Goal: Task Accomplishment & Management: Complete application form

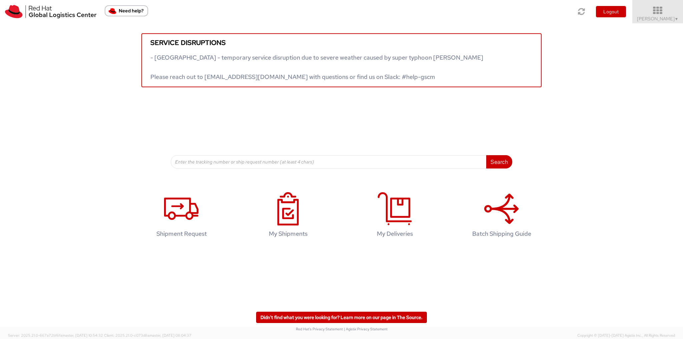
click at [667, 14] on icon at bounding box center [658, 10] width 58 height 9
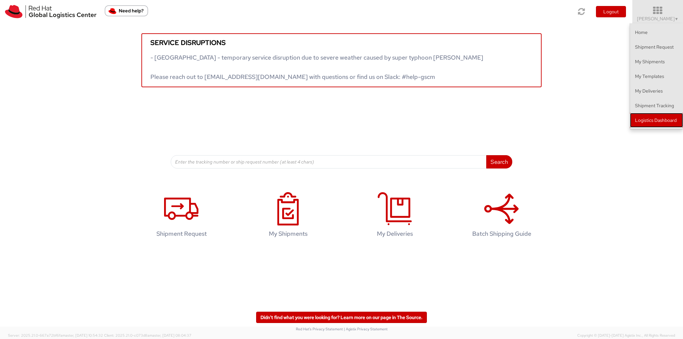
click at [662, 120] on link "Logistics Dashboard" at bounding box center [656, 120] width 53 height 15
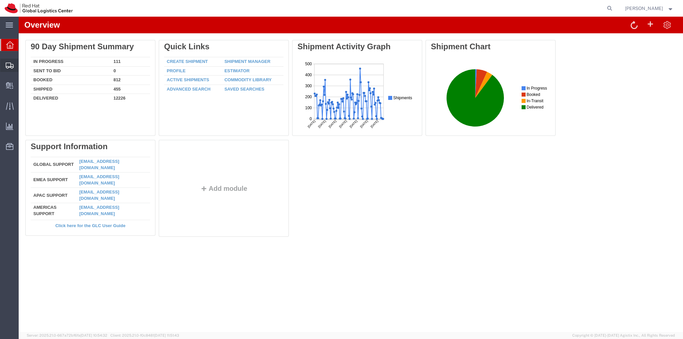
click at [0, 0] on span "Create Shipment" at bounding box center [0, 0] width 0 height 0
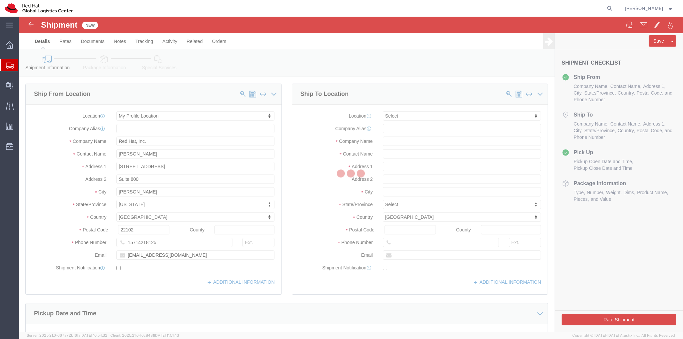
select select
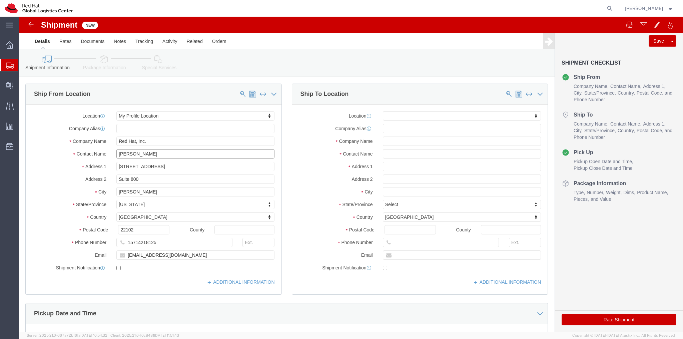
click input "[PERSON_NAME]"
type input "[PERSON_NAME]/[PERSON_NAME]"
click input "text"
type input "Red Hat"
drag, startPoint x: 383, startPoint y: 138, endPoint x: 386, endPoint y: 136, distance: 4.3
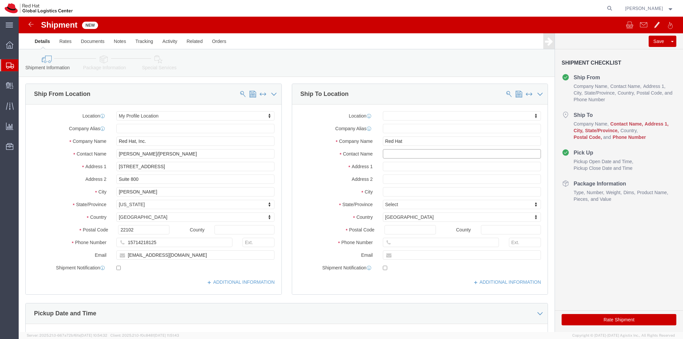
click input "text"
type input "[PERSON_NAME]"
click p "- Red Hat - ([PERSON_NAME])"
select select
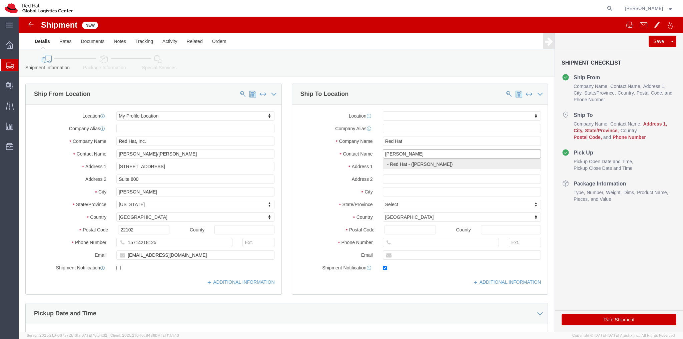
type input "[EMAIL_ADDRESS][DOMAIN_NAME]"
checkbox input "true"
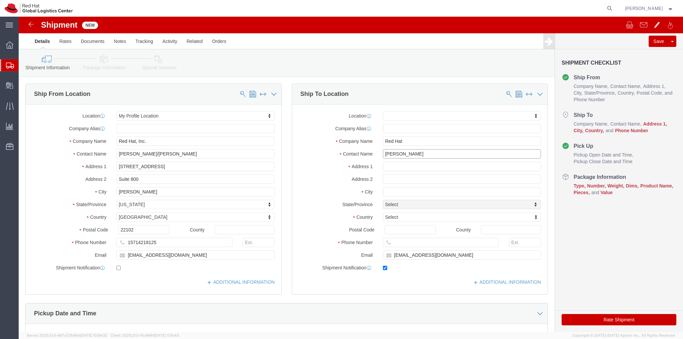
type input "[PERSON_NAME]"
click input "text"
type input "[STREET_ADDRESS][PERSON_NAME]"
select select
click input "text"
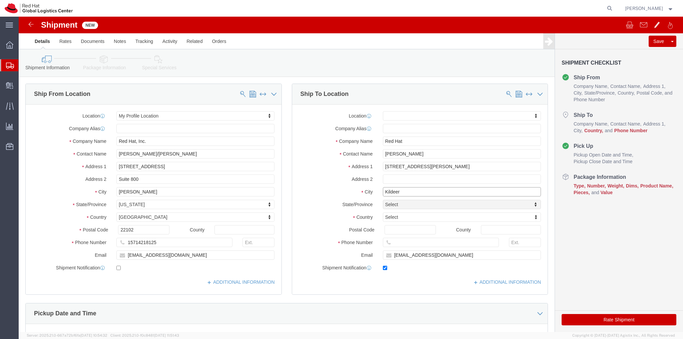
type input "Kildeer"
select select
type input "United"
select select
select select "US"
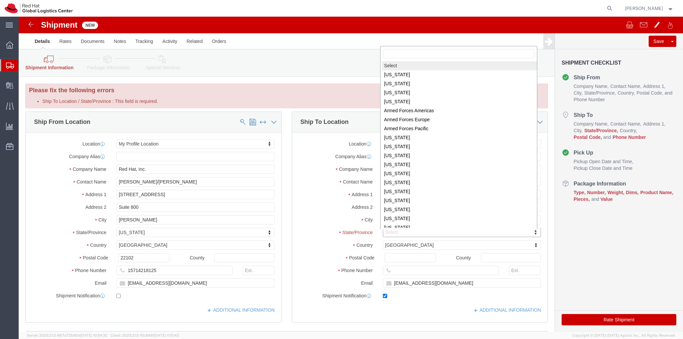
scroll to position [1, 0]
select select
select select "IL"
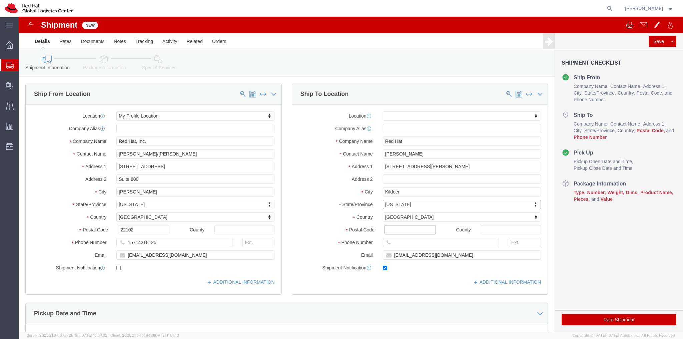
click input "Postal Code"
type input "60047"
select select
click input "text"
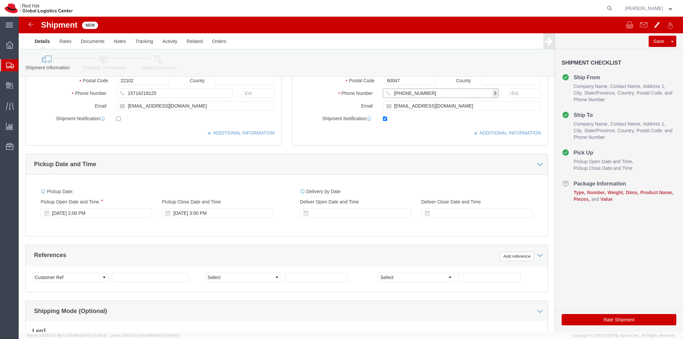
scroll to position [167, 0]
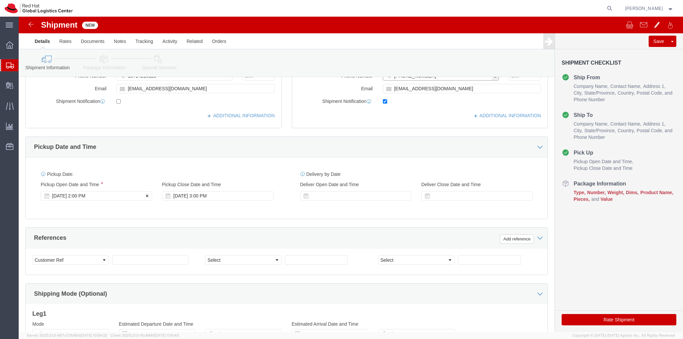
type input "[PHONE_NUMBER]"
click div "[DATE] 2:00 PM"
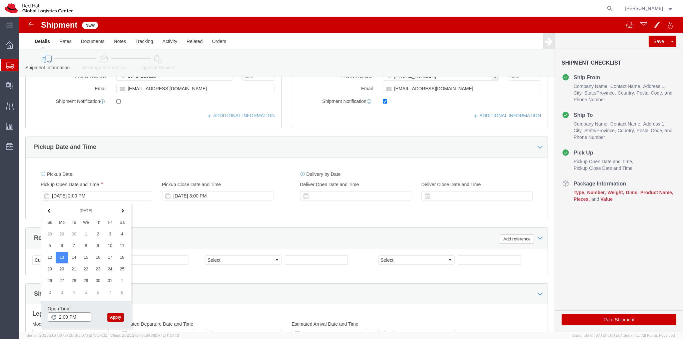
click input "2:00 PM"
type input "3:00 PM"
click button "Apply"
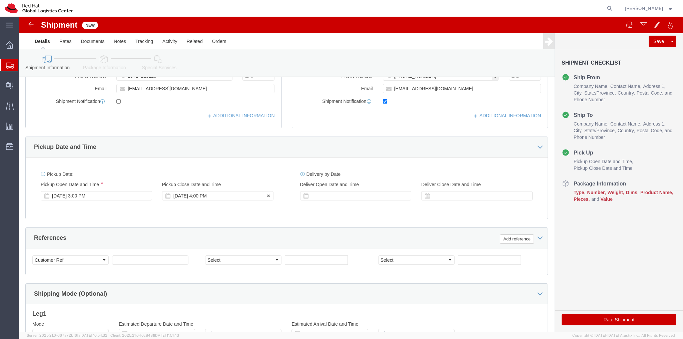
click div "[DATE] 4:00 PM"
type input "5:00 PM"
click button "Apply"
click div
click input "6:00 PM"
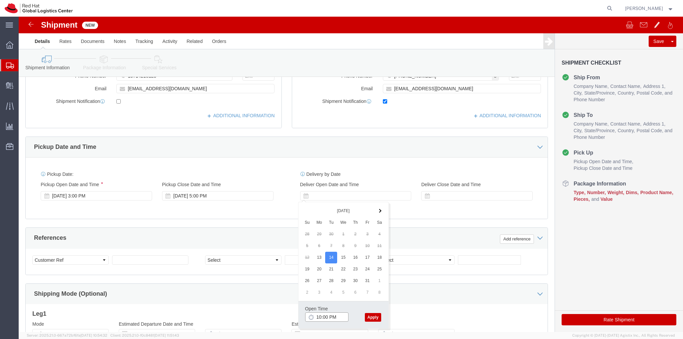
click input "10:00 PM"
click input "10:00aM"
type input "10:00 AM"
click button "Apply"
click div
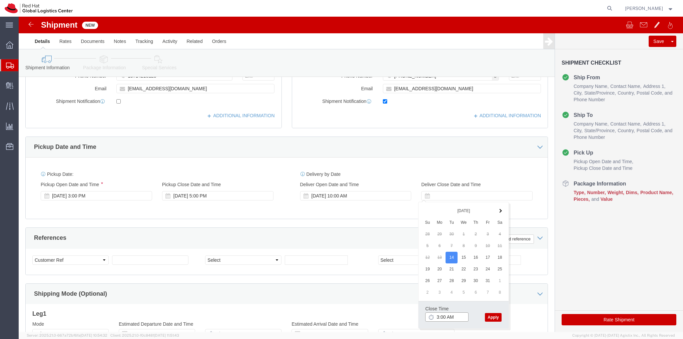
click input "3:00 AM"
type input "3:00 AM"
click button "Apply"
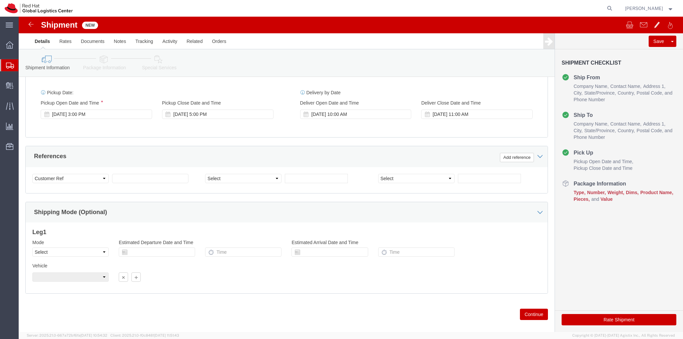
scroll to position [257, 0]
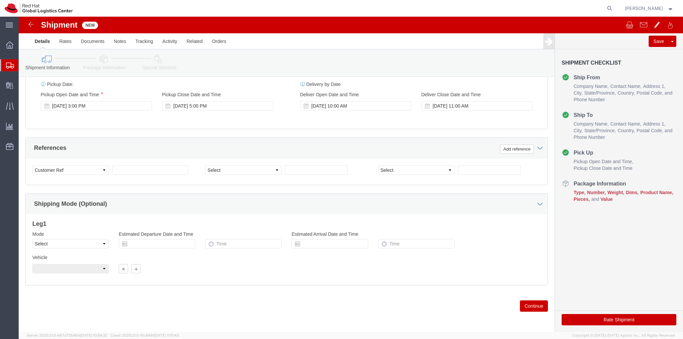
click button "Continue"
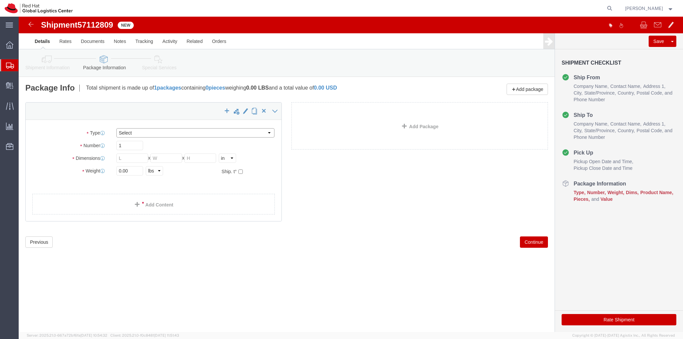
click select "Select Case(s) Crate(s) Envelope Large Box Medium Box PAK Skid(s) Small Box Sma…"
select select "YRPK"
click select "Select Case(s) Crate(s) Envelope Large Box Medium Box PAK Skid(s) Small Box Sma…"
click input "text"
type input "22"
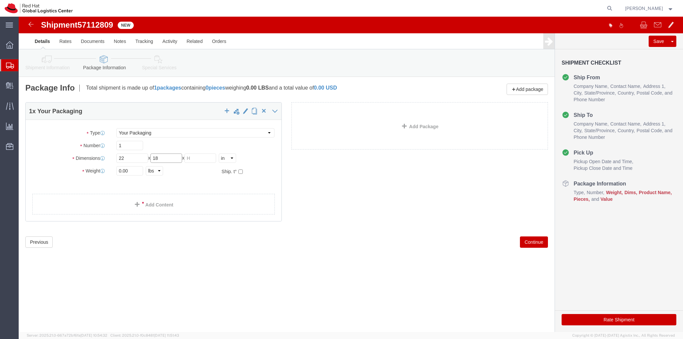
type input "18"
type input "12"
click input "0.00"
type input "0"
type input "22.0"
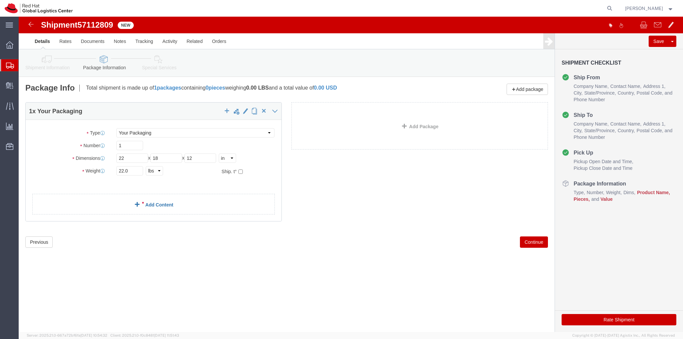
click link "Add Content"
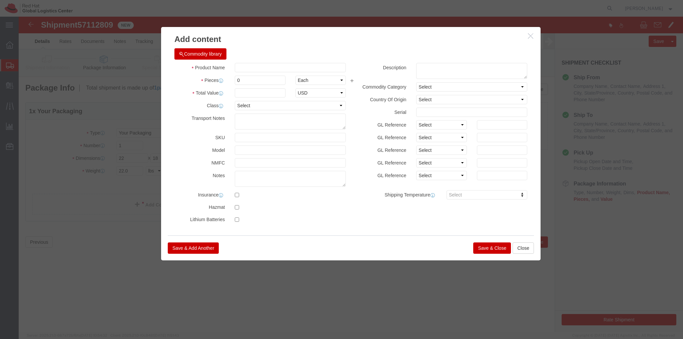
click button "Commodity library"
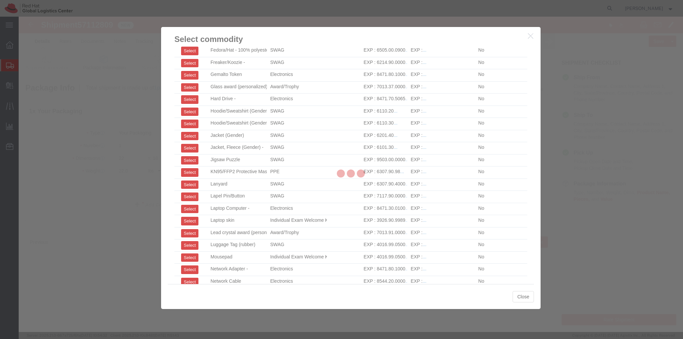
scroll to position [400, 0]
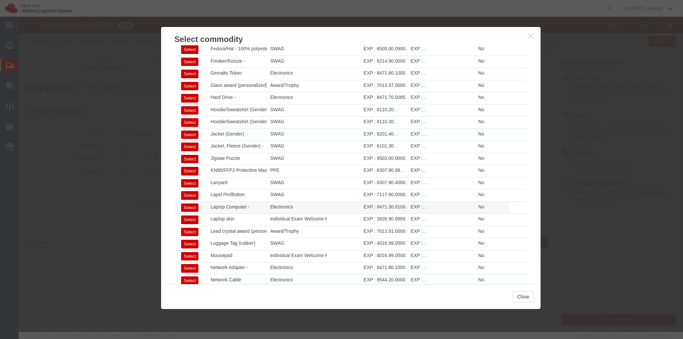
click button "Select"
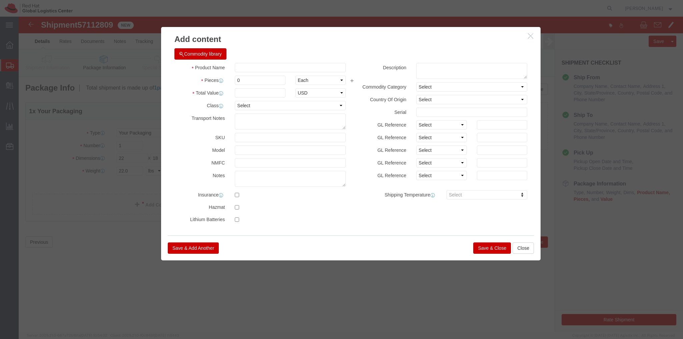
type input "Laptop Computer -"
type textarea "Portable"
click input "text"
type input "2"
click input "text"
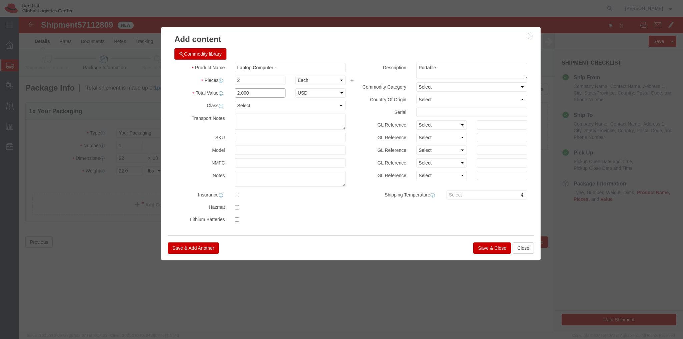
type input "2.000"
click button "Save & Close"
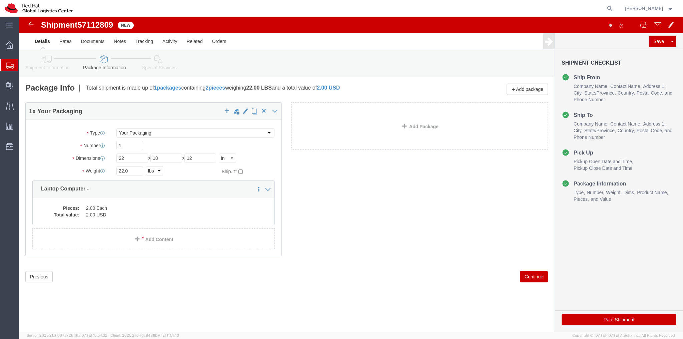
click button "Continue"
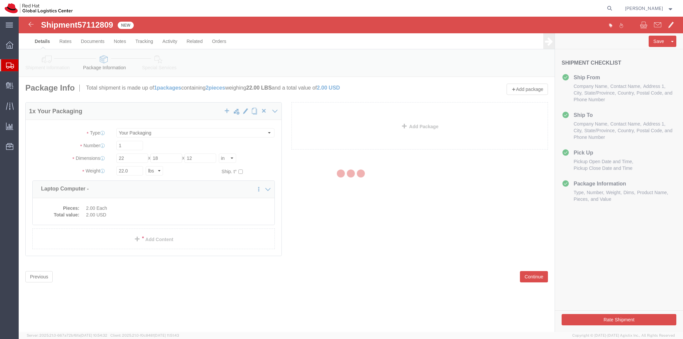
select select
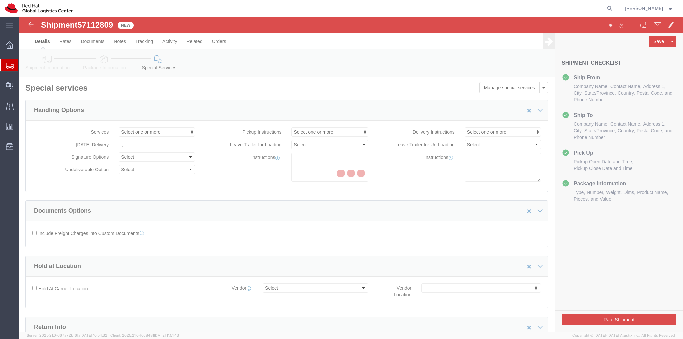
select select "COSTCENTER"
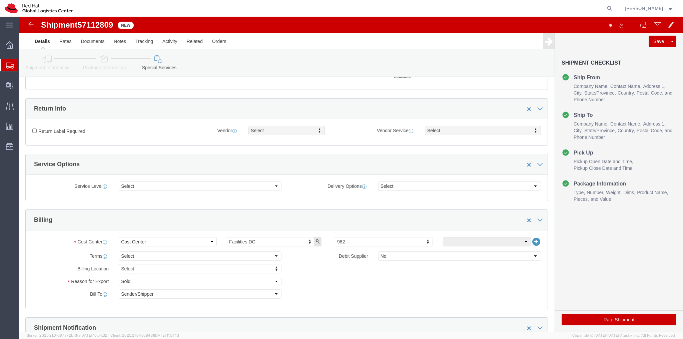
scroll to position [233, 0]
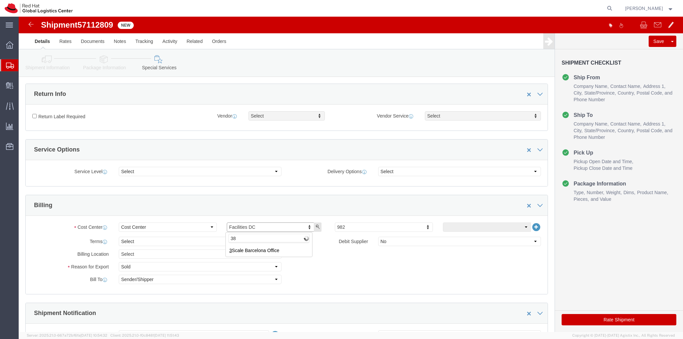
type input "389"
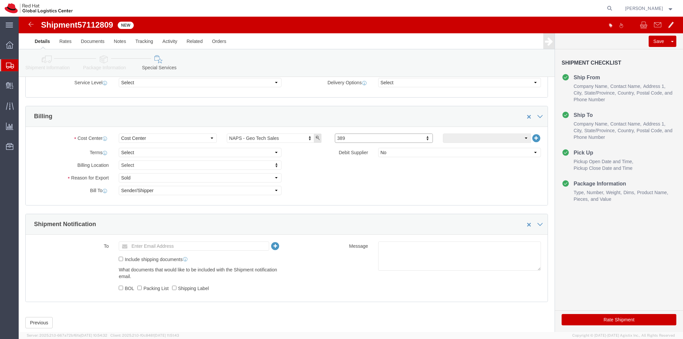
scroll to position [333, 0]
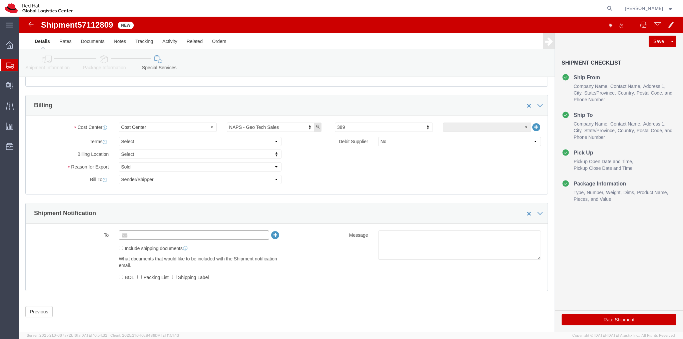
click input "text"
type input "acooper"
type input "[EMAIL_ADDRESS][DOMAIN_NAME]"
click input "Shipping Label"
checkbox input "true"
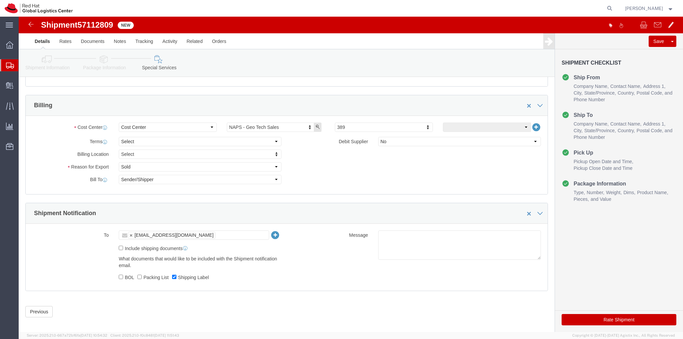
click button "Rate Shipment"
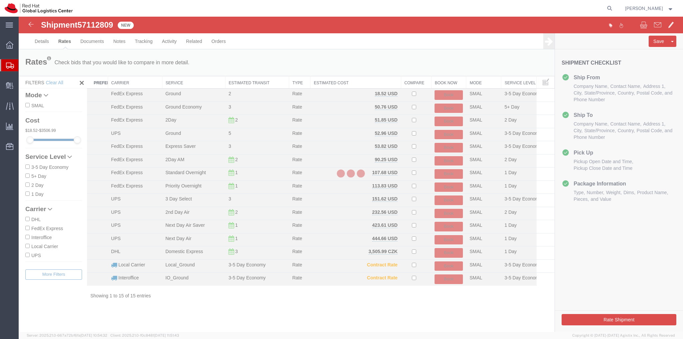
scroll to position [0, 0]
